Goal: Register for event/course

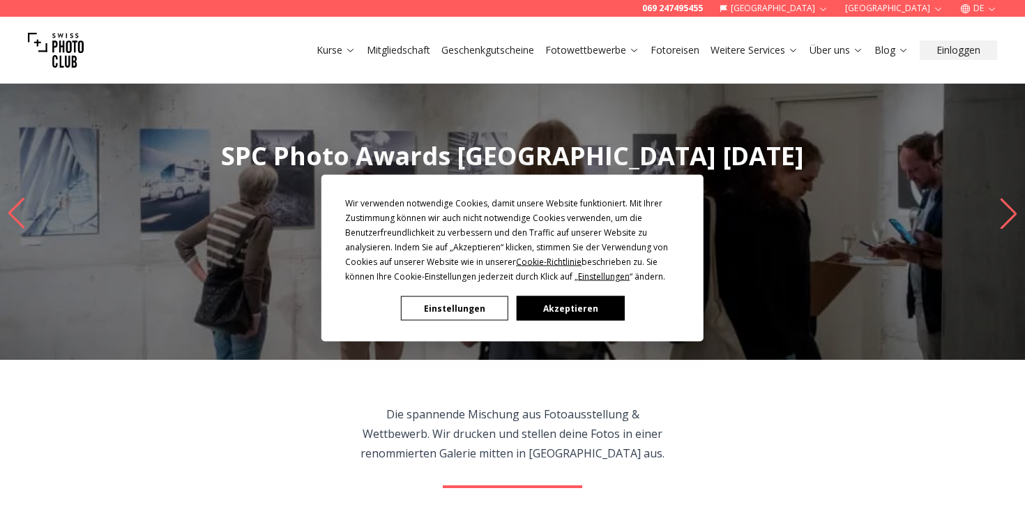
click at [598, 312] on button "Akzeptieren" at bounding box center [569, 308] width 107 height 24
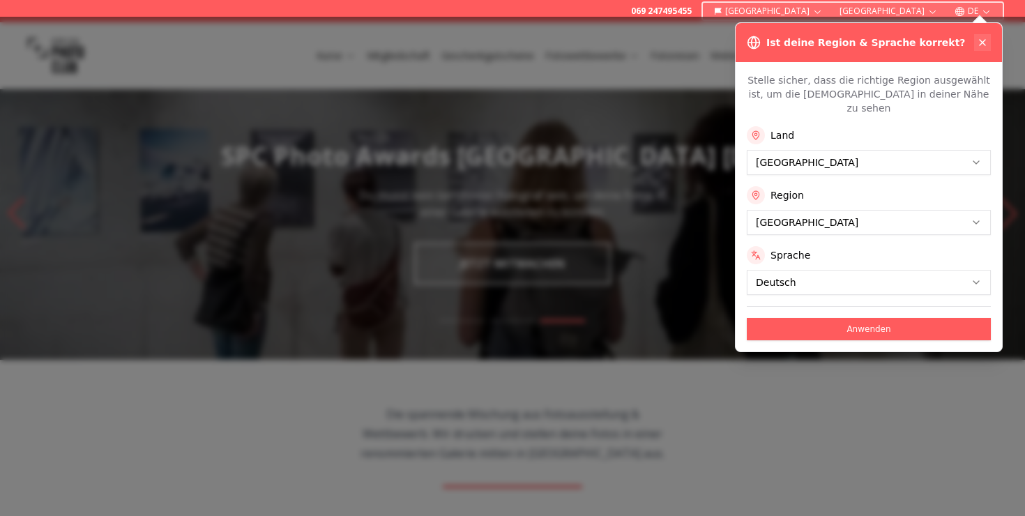
click at [984, 37] on icon at bounding box center [982, 42] width 11 height 11
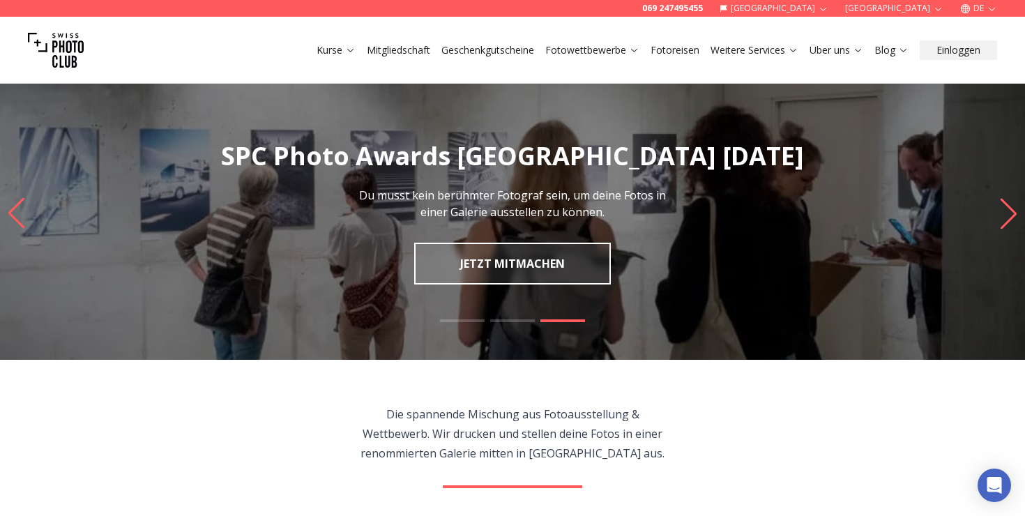
click at [14, 216] on icon "Previous slide" at bounding box center [16, 212] width 16 height 31
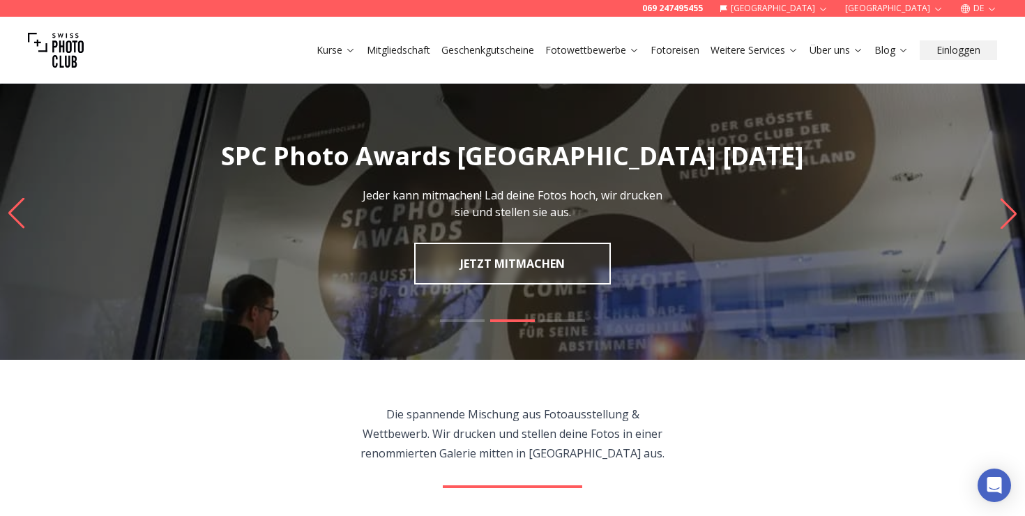
click at [14, 216] on icon "Previous slide" at bounding box center [16, 212] width 16 height 31
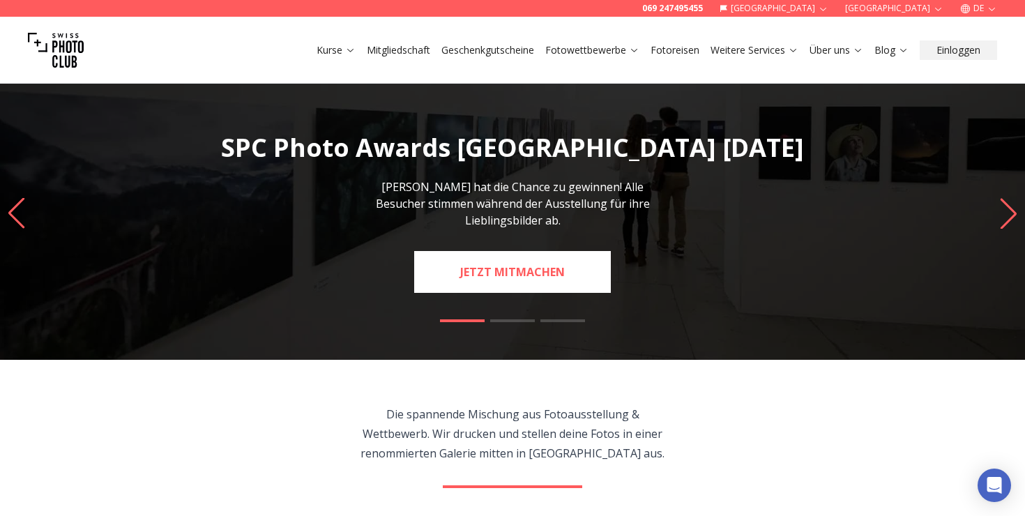
click at [490, 257] on link "JETZT MITMACHEN" at bounding box center [512, 272] width 197 height 42
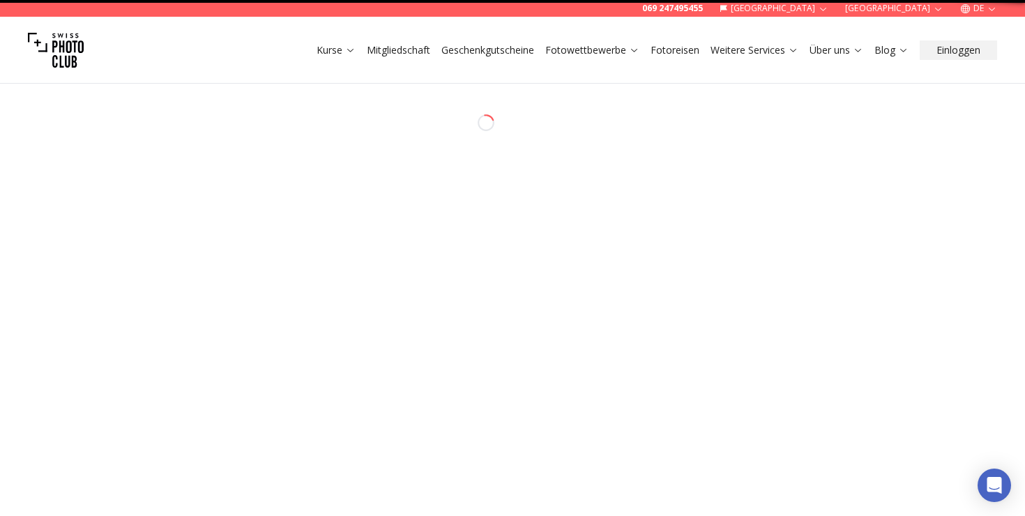
select select "*******"
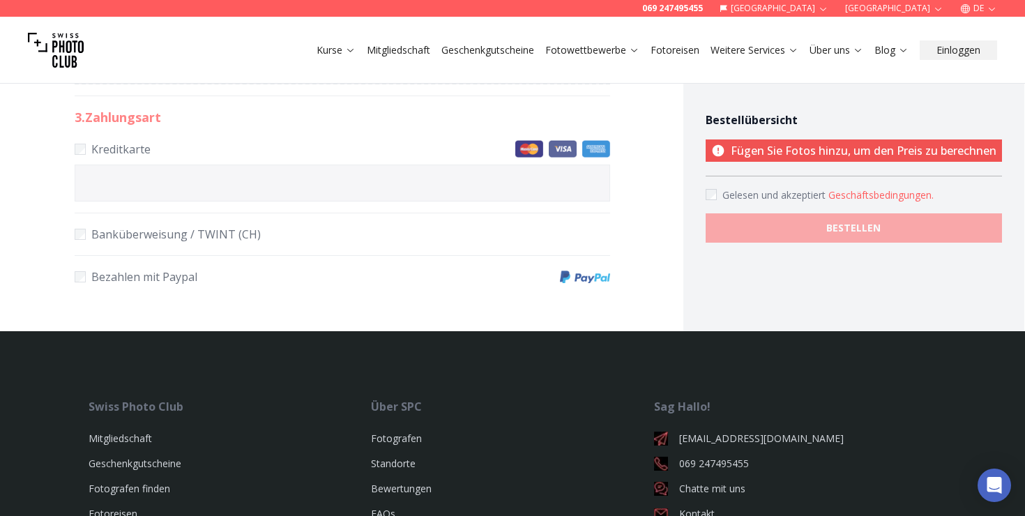
scroll to position [858, 0]
